Goal: Task Accomplishment & Management: Complete application form

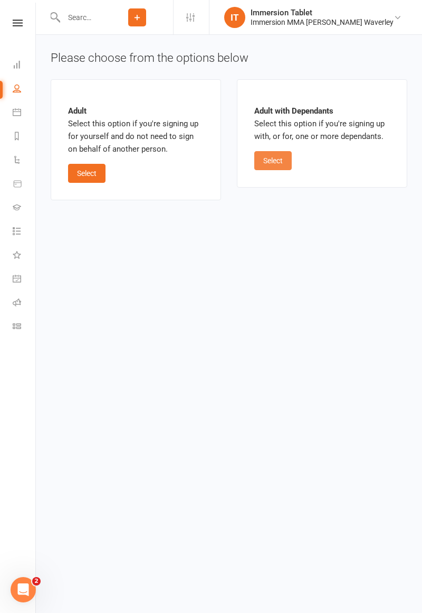
click at [286, 166] on button "Select" at bounding box center [273, 160] width 37 height 19
select select "bank_account"
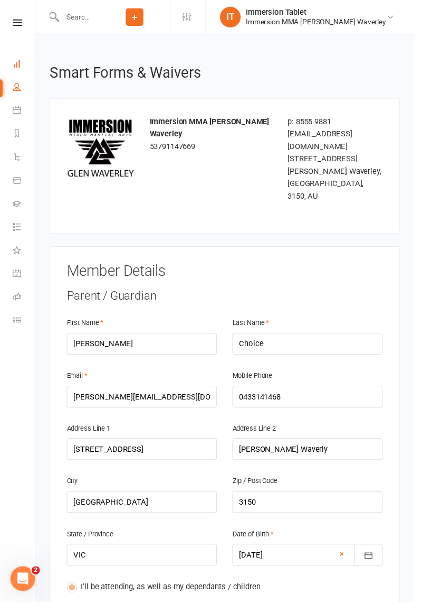
click at [17, 67] on icon at bounding box center [17, 64] width 8 height 8
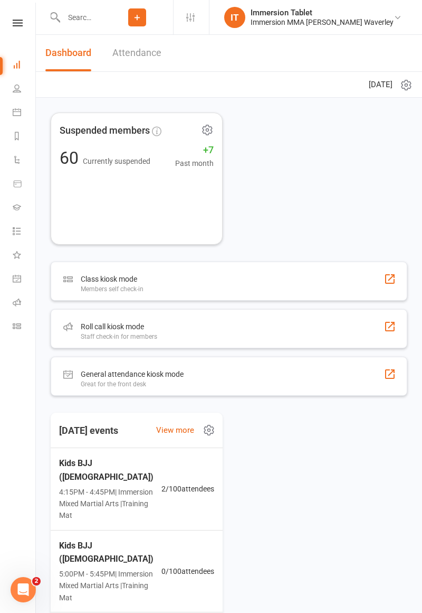
click at [93, 19] on input "text" at bounding box center [80, 17] width 41 height 15
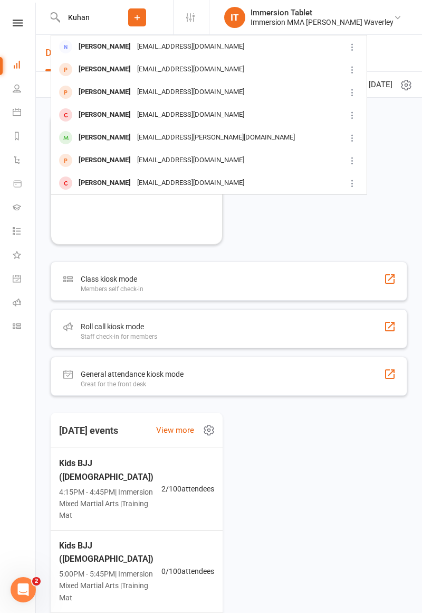
type input "Kuhan"
click at [74, 48] on div at bounding box center [66, 46] width 20 height 17
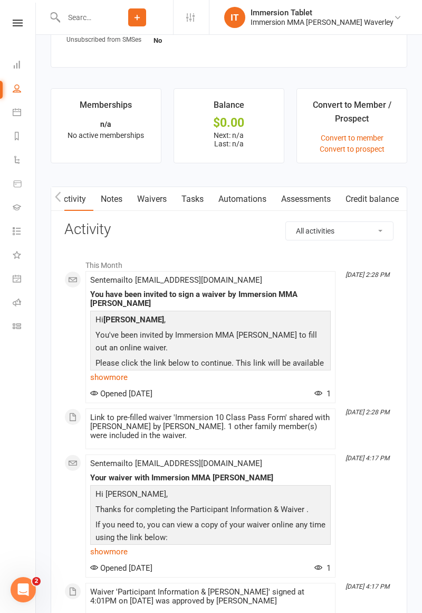
scroll to position [0, 1]
click at [149, 196] on link "Waivers" at bounding box center [152, 199] width 44 height 24
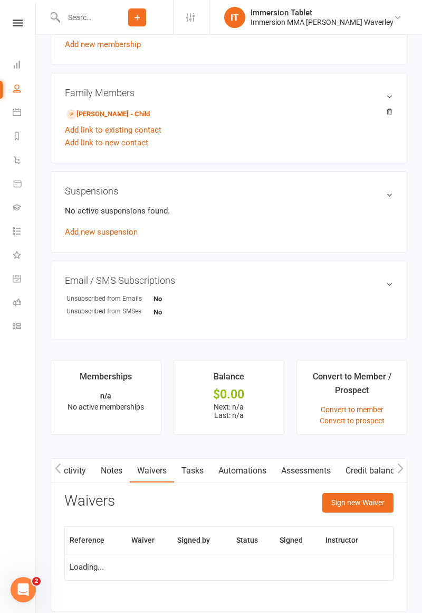
scroll to position [529, 0]
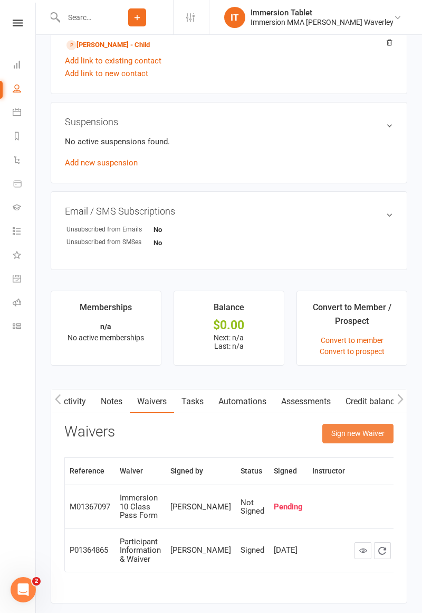
click at [361, 434] on button "Sign new Waiver" at bounding box center [358, 433] width 71 height 19
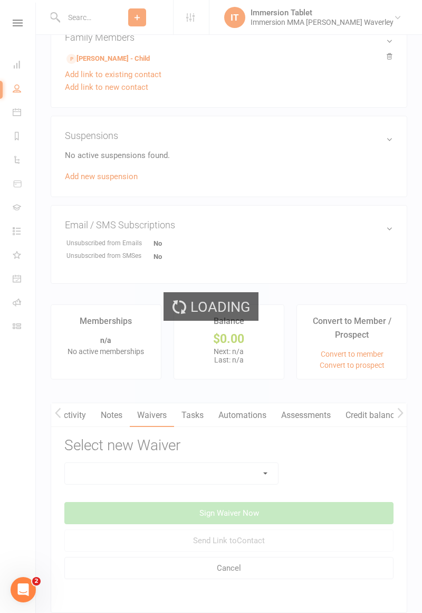
click at [192, 470] on select at bounding box center [171, 473] width 213 height 21
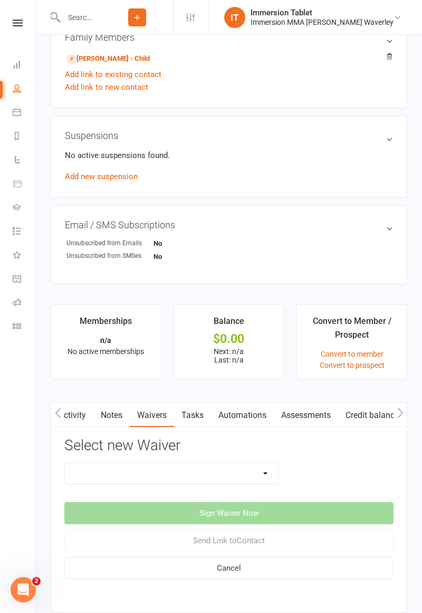
select select "10832"
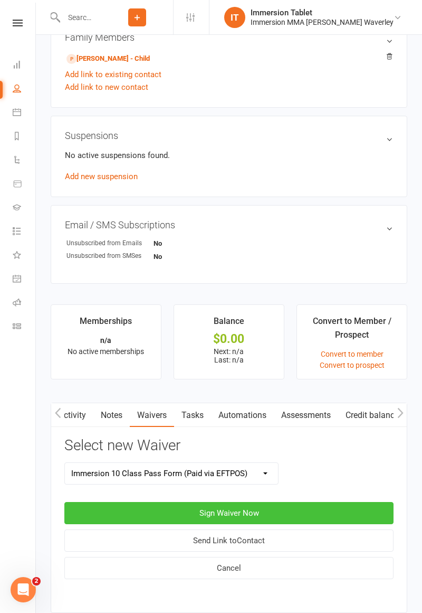
click at [279, 509] on button "Sign Waiver Now" at bounding box center [229, 513] width 330 height 22
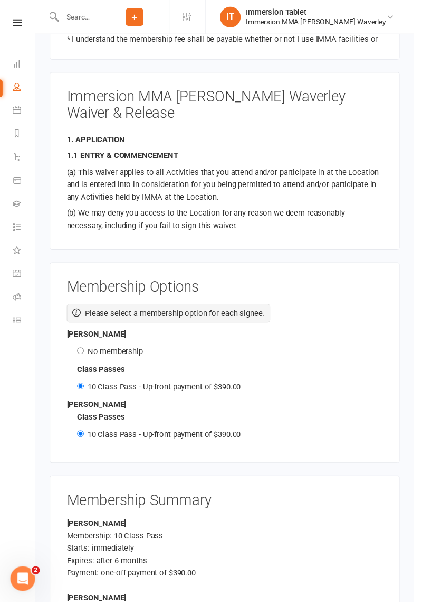
scroll to position [1422, 0]
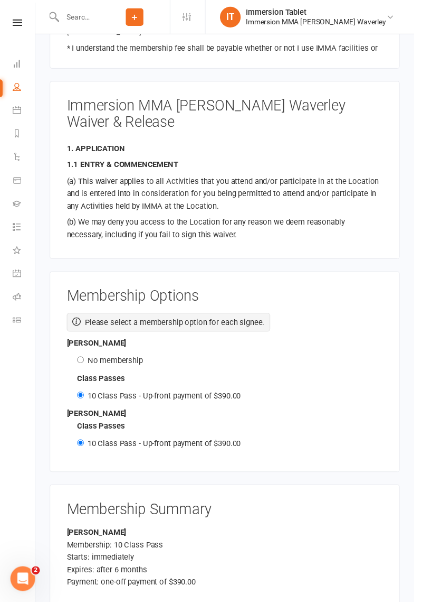
click at [122, 362] on label "No membership" at bounding box center [117, 367] width 57 height 10
click at [86, 363] on input "No membership" at bounding box center [82, 366] width 7 height 7
radio input "true"
radio input "false"
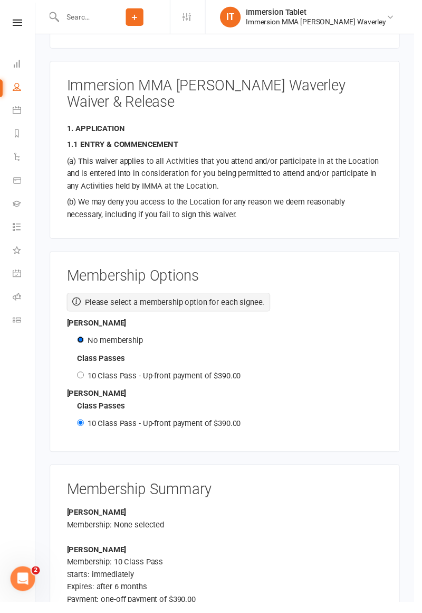
scroll to position [1952, 0]
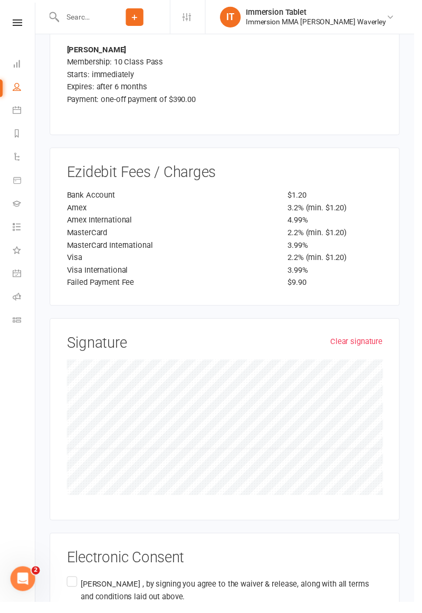
click at [69, 585] on label "[PERSON_NAME] , by signing you agree to the waiver & release, along with all te…" at bounding box center [229, 610] width 322 height 50
click at [69, 585] on input "[PERSON_NAME] , by signing you agree to the waiver & release, along with all te…" at bounding box center [71, 585] width 7 height 0
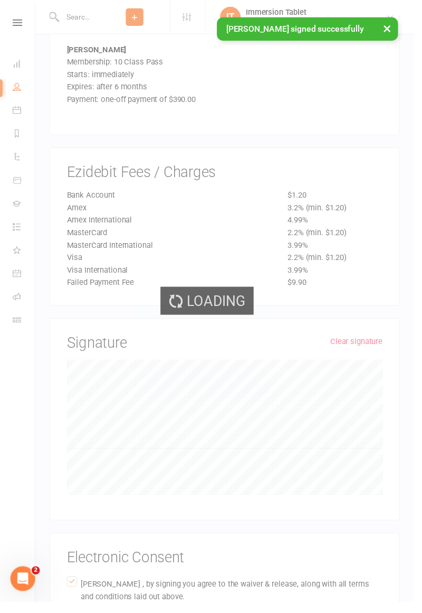
scroll to position [1642, 0]
